Goal: Information Seeking & Learning: Learn about a topic

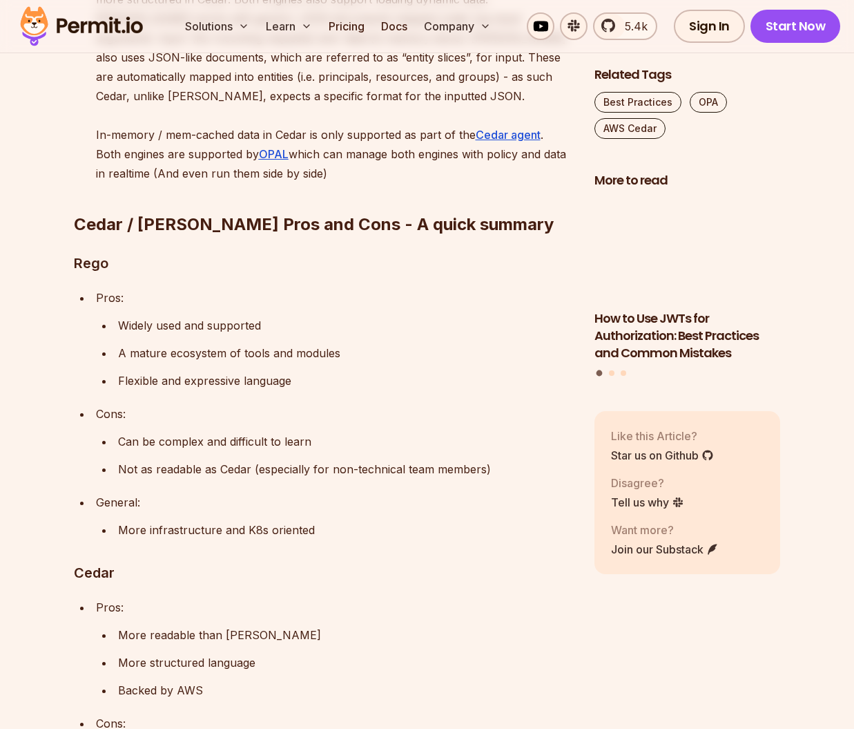
scroll to position [2545, 0]
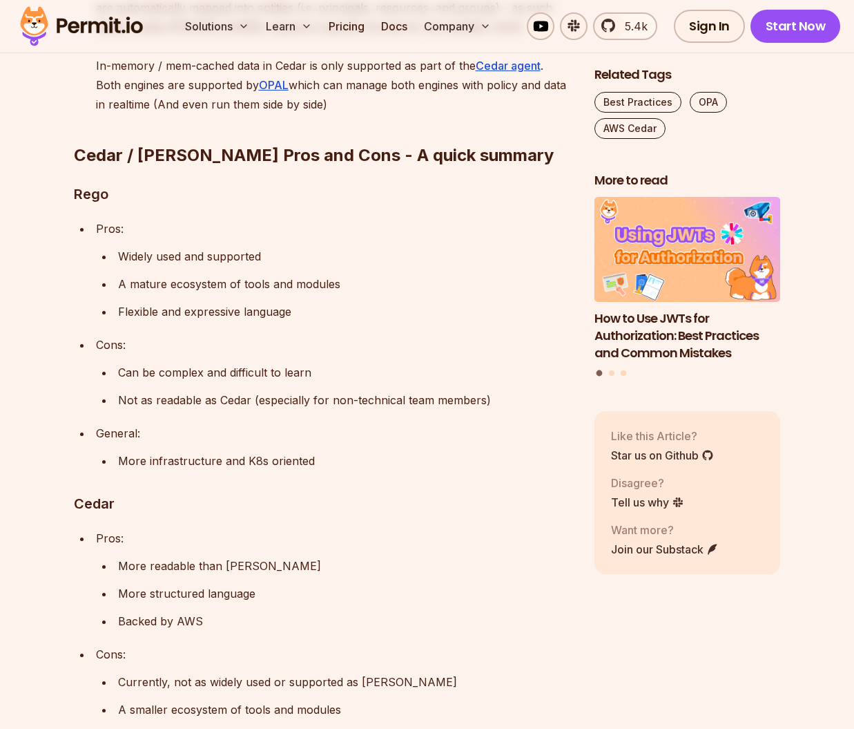
click at [406, 390] on p "Not as readable as Cedar (especially for non-technical team members)" at bounding box center [345, 399] width 454 height 19
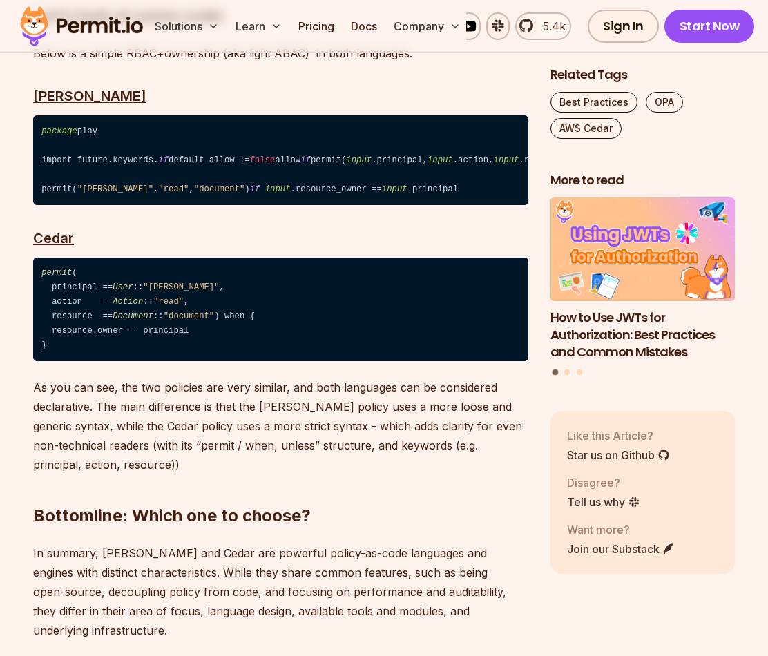
scroll to position [3421, 0]
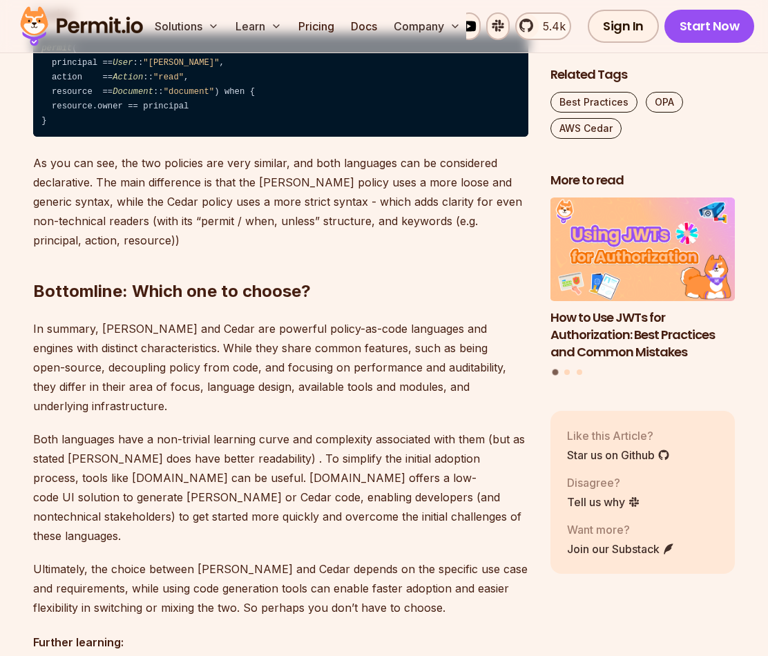
scroll to position [3560, 0]
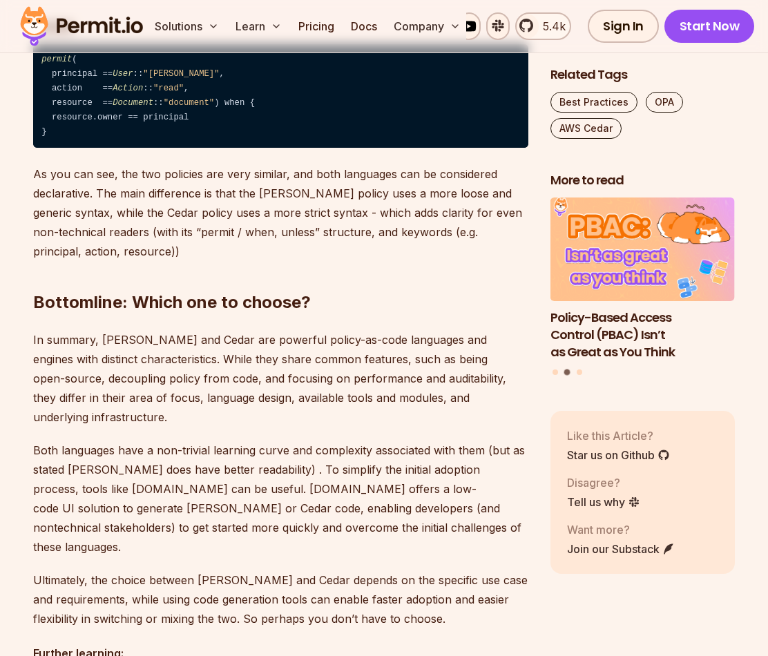
click at [58, 441] on p "Both languages have a non-trivial learning curve and complexity associated with…" at bounding box center [280, 499] width 495 height 116
drag, startPoint x: 58, startPoint y: 419, endPoint x: 205, endPoint y: 417, distance: 147.1
click at [205, 441] on p "Both languages have a non-trivial learning curve and complexity associated with…" at bounding box center [280, 499] width 495 height 116
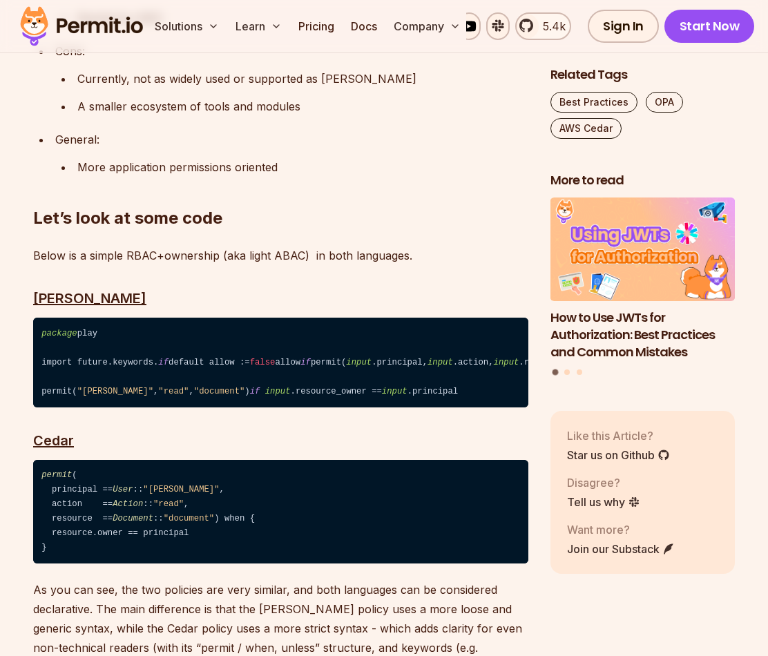
scroll to position [3132, 0]
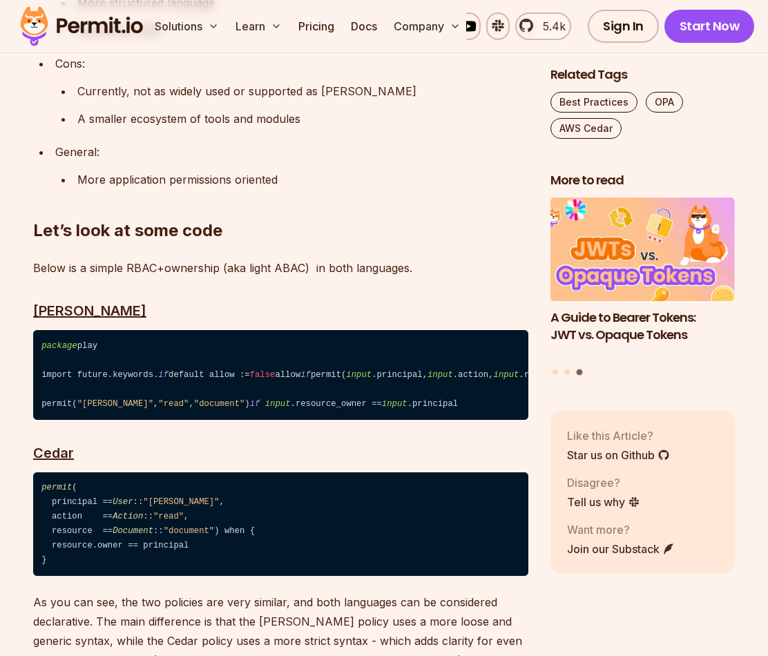
click at [319, 300] on h3 "[PERSON_NAME]⁠" at bounding box center [280, 311] width 495 height 22
click at [320, 300] on h3 "[PERSON_NAME]⁠" at bounding box center [280, 311] width 495 height 22
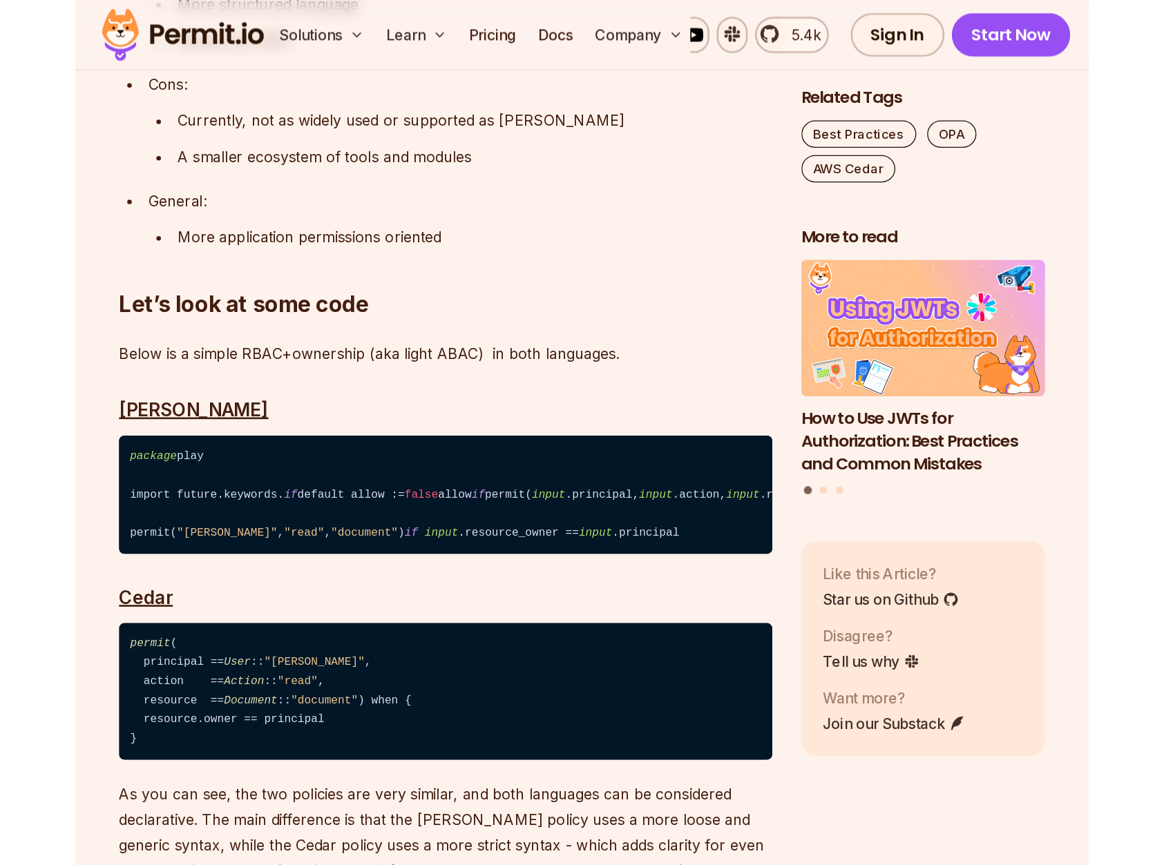
scroll to position [3135, 0]
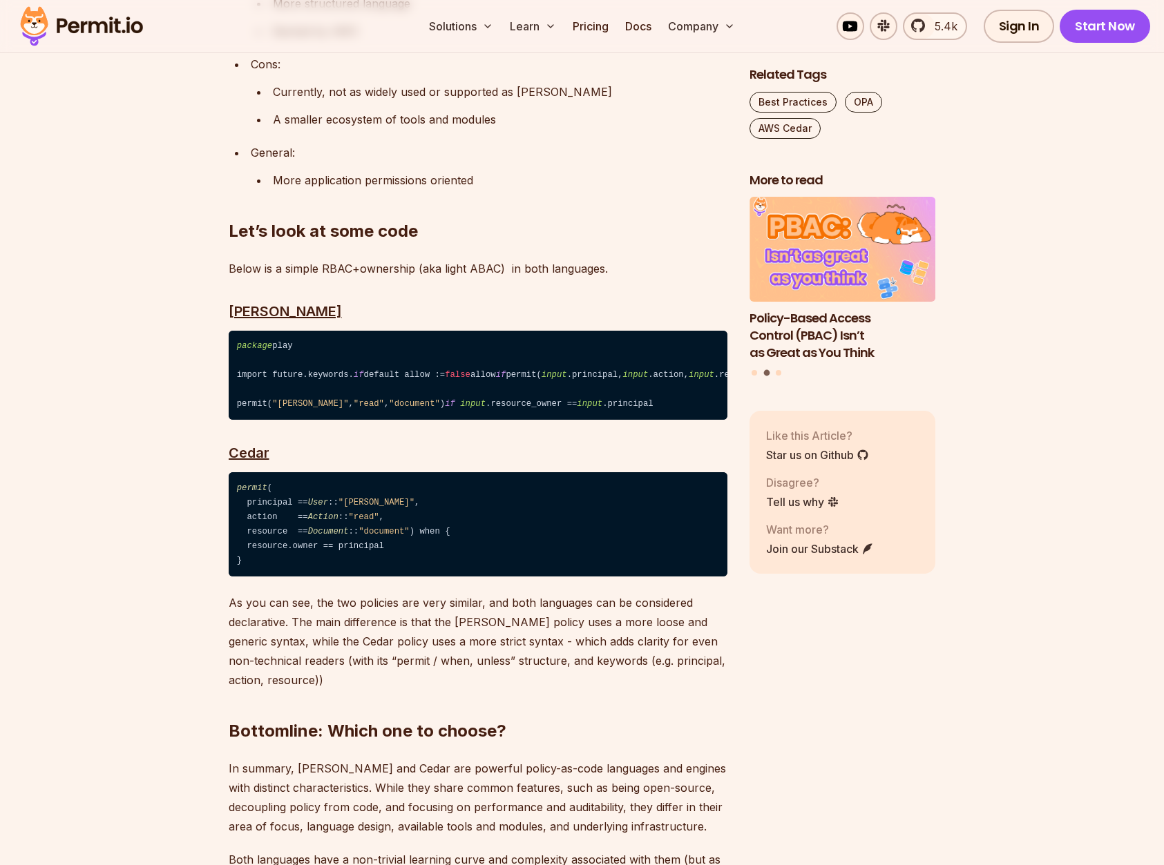
click at [276, 331] on code "package play import future.keywords. if default allow := false allow if permit(…" at bounding box center [478, 376] width 499 height 90
drag, startPoint x: 276, startPoint y: 235, endPoint x: 247, endPoint y: 236, distance: 29.0
click at [247, 331] on code "package play import future.keywords. if default allow := false allow if permit(…" at bounding box center [478, 376] width 499 height 90
click at [247, 341] on span "package" at bounding box center [254, 346] width 35 height 10
